Goal: Task Accomplishment & Management: Use online tool/utility

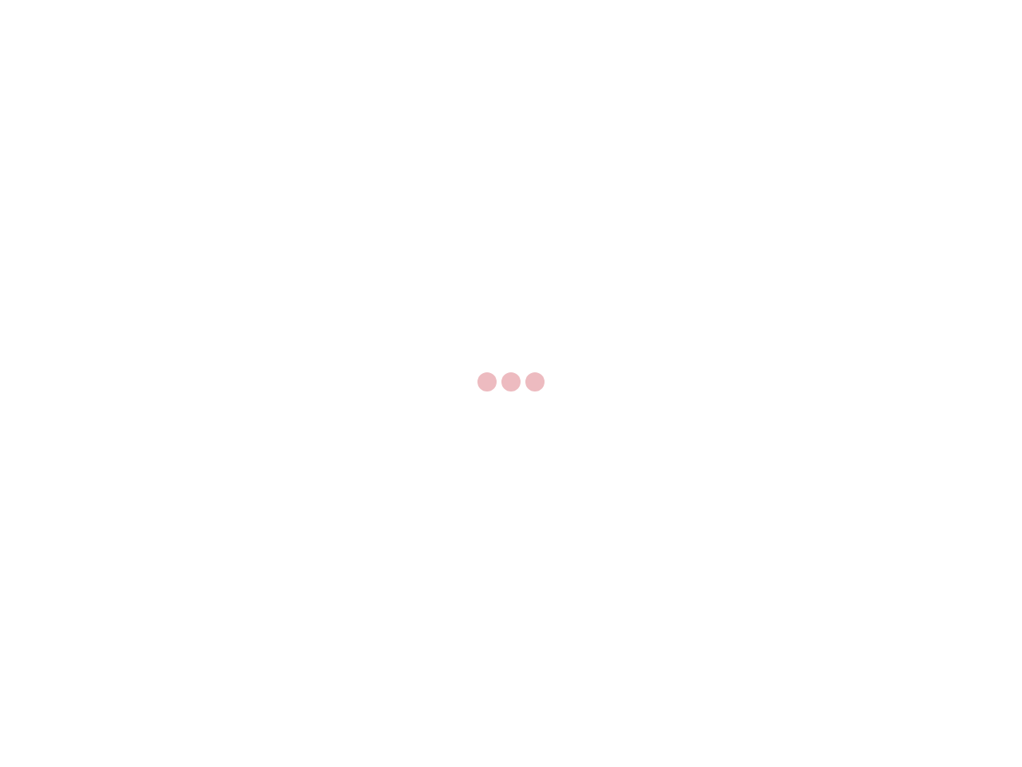
select select "US"
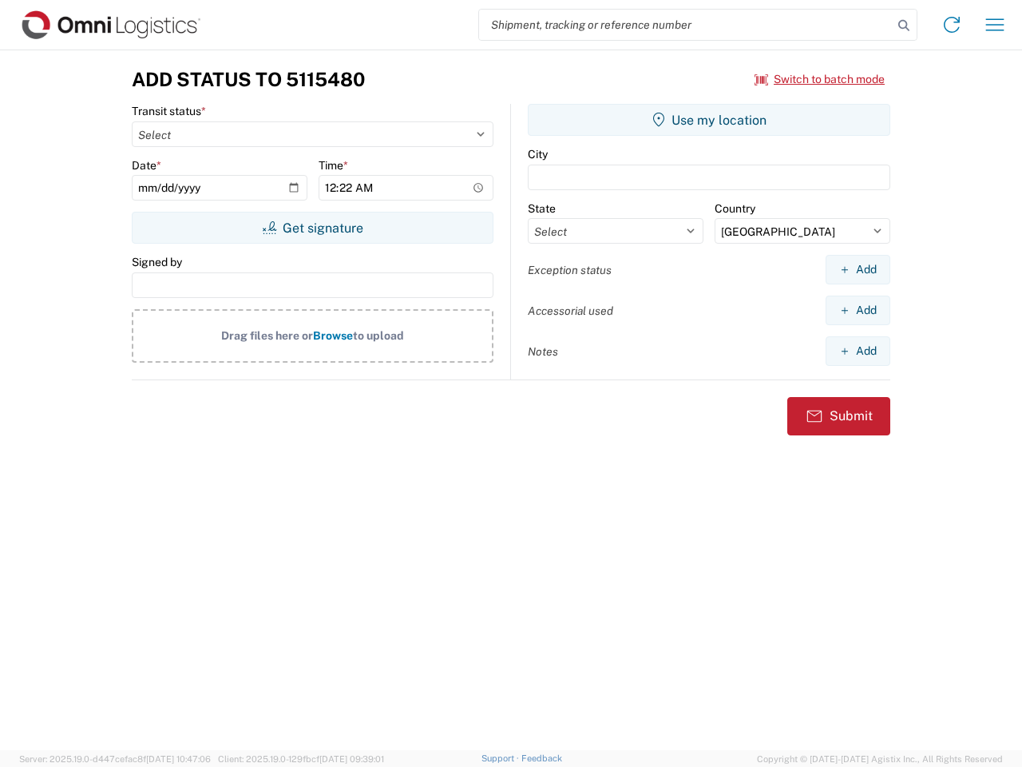
click at [686, 25] on input "search" at bounding box center [686, 25] width 414 height 30
click at [904, 26] on icon at bounding box center [904, 25] width 22 height 22
click at [952, 25] on icon at bounding box center [952, 25] width 26 height 26
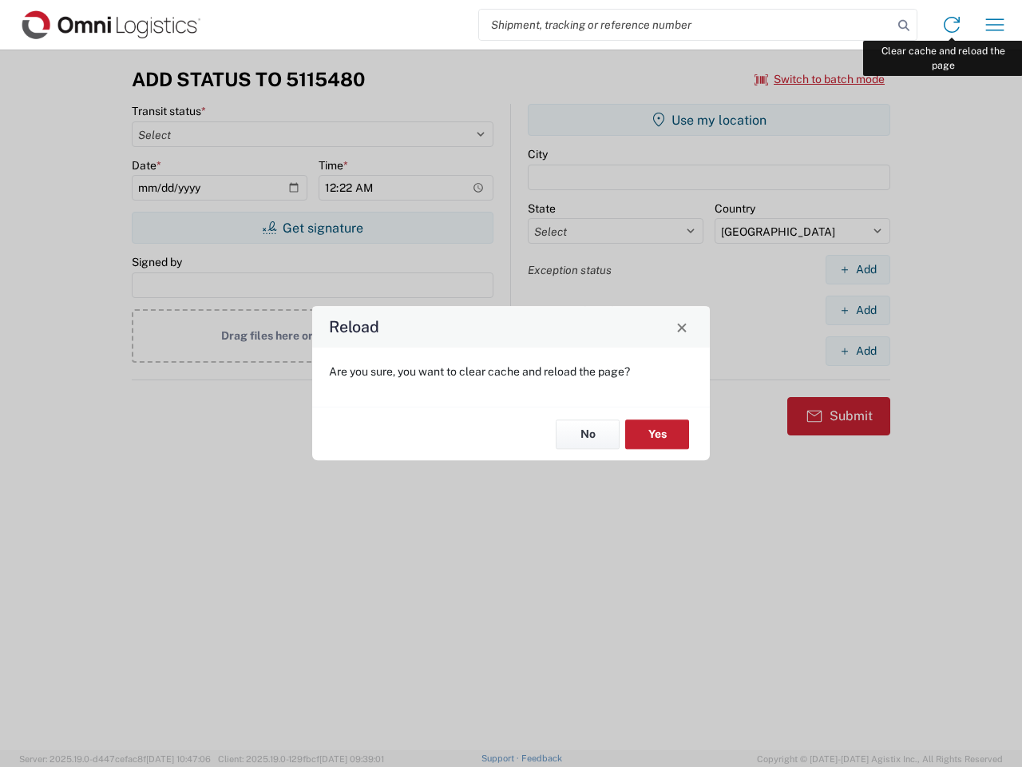
click at [995, 25] on div "Reload Are you sure, you want to clear cache and reload the page? No Yes" at bounding box center [511, 383] width 1022 height 767
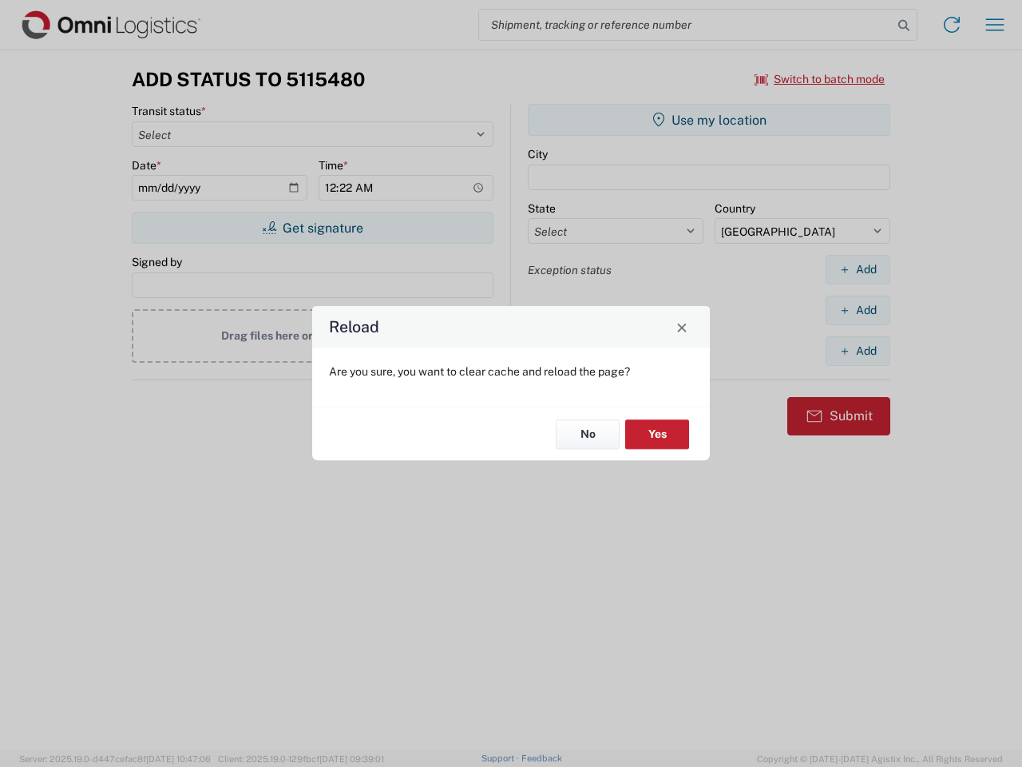
click at [820, 79] on div "Reload Are you sure, you want to clear cache and reload the page? No Yes" at bounding box center [511, 383] width 1022 height 767
click at [312, 228] on div "Reload Are you sure, you want to clear cache and reload the page? No Yes" at bounding box center [511, 383] width 1022 height 767
click at [709, 120] on div "Reload Are you sure, you want to clear cache and reload the page? No Yes" at bounding box center [511, 383] width 1022 height 767
click at [858, 269] on div "Reload Are you sure, you want to clear cache and reload the page? No Yes" at bounding box center [511, 383] width 1022 height 767
click at [858, 310] on div "Reload Are you sure, you want to clear cache and reload the page? No Yes" at bounding box center [511, 383] width 1022 height 767
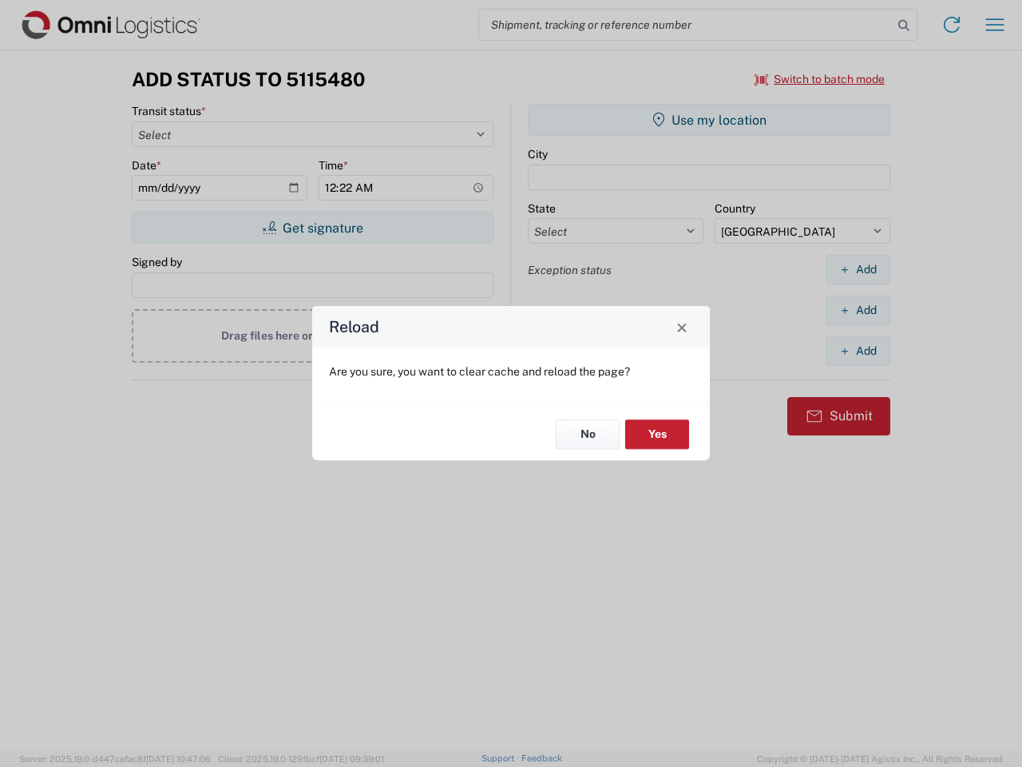
click at [858, 351] on div "Reload Are you sure, you want to clear cache and reload the page? No Yes" at bounding box center [511, 383] width 1022 height 767
